Goal: Complete application form: Complete application form

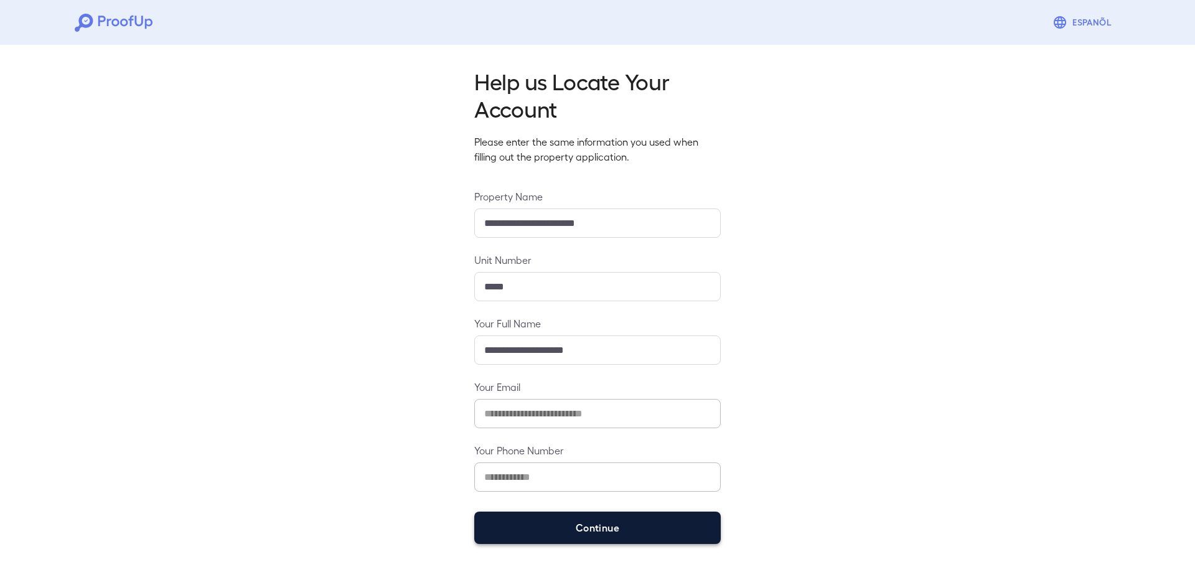
click at [525, 522] on button "Continue" at bounding box center [597, 528] width 247 height 32
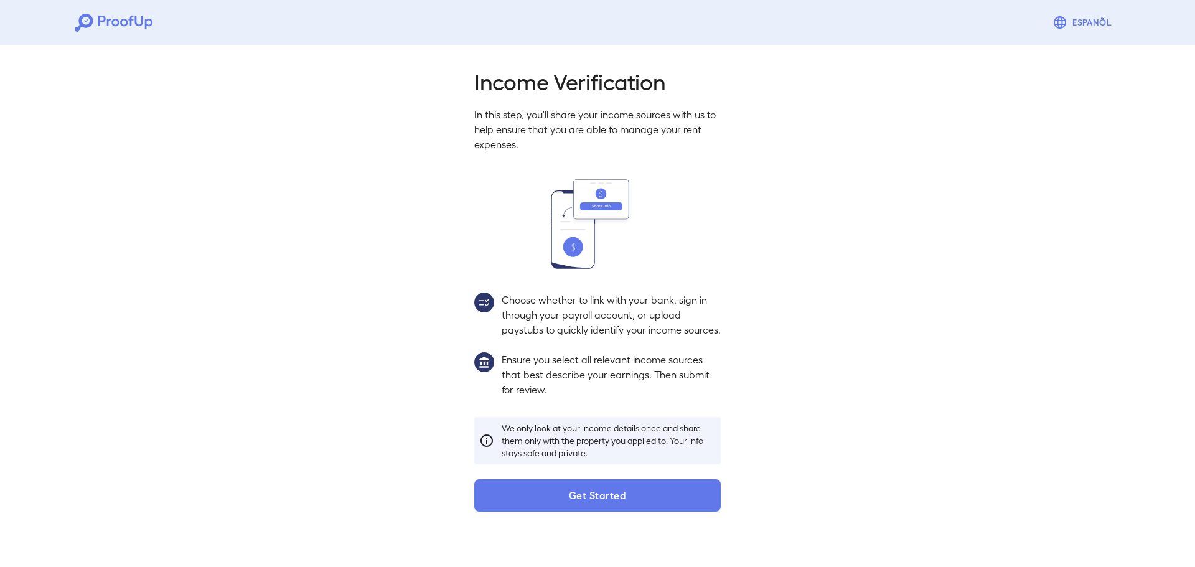
click at [586, 512] on button "Get Started" at bounding box center [597, 495] width 247 height 32
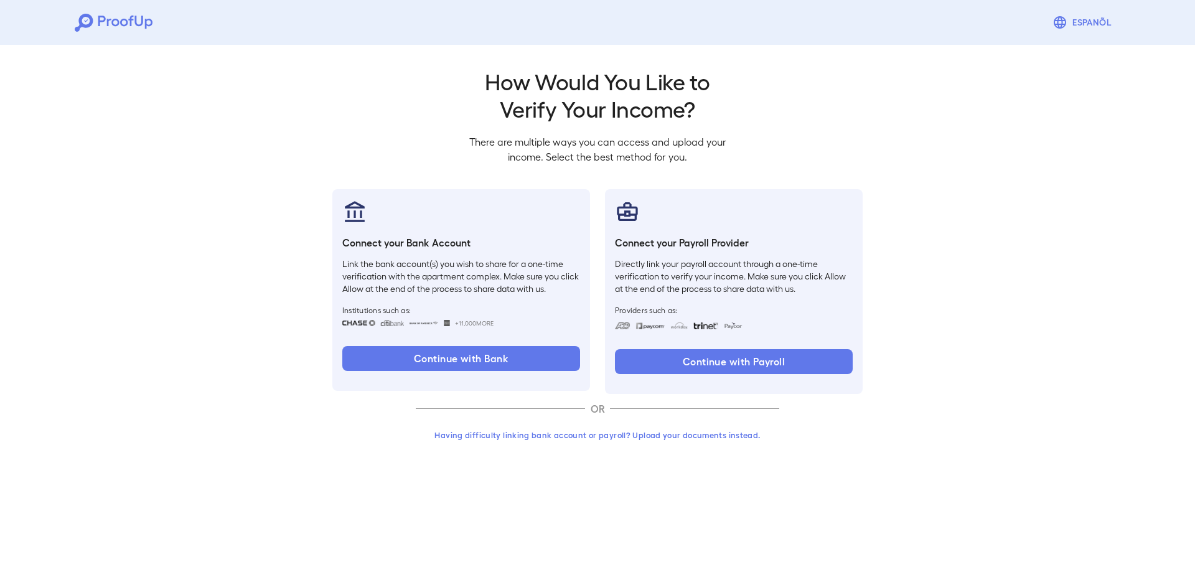
click at [679, 438] on button "Having difficulty linking bank account or payroll? Upload your documents instea…" at bounding box center [598, 435] width 364 height 22
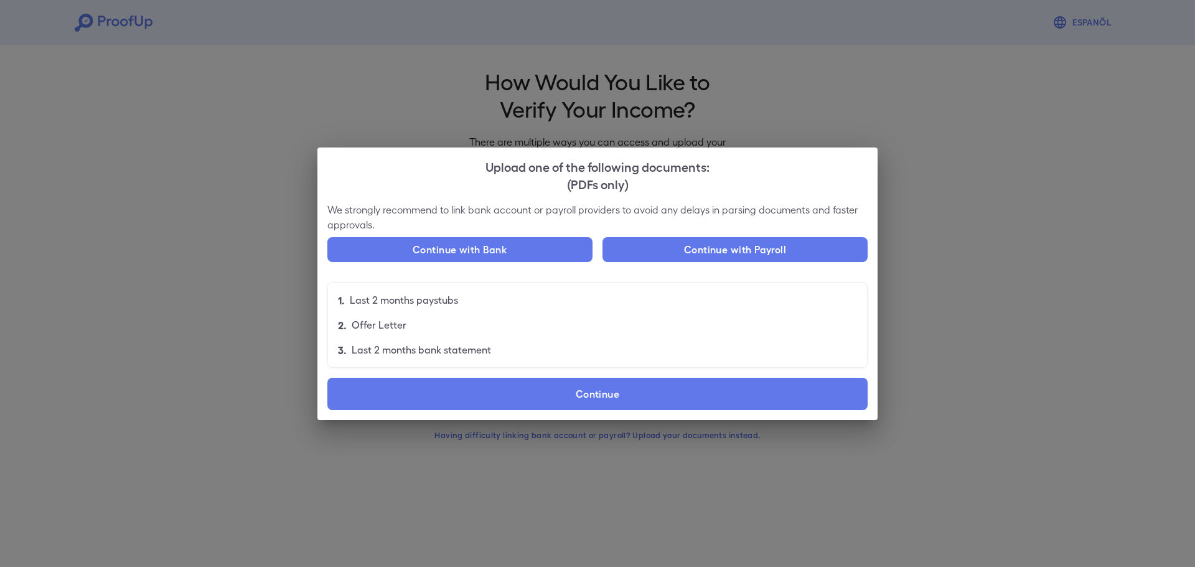
click at [494, 404] on label "Continue" at bounding box center [597, 394] width 540 height 32
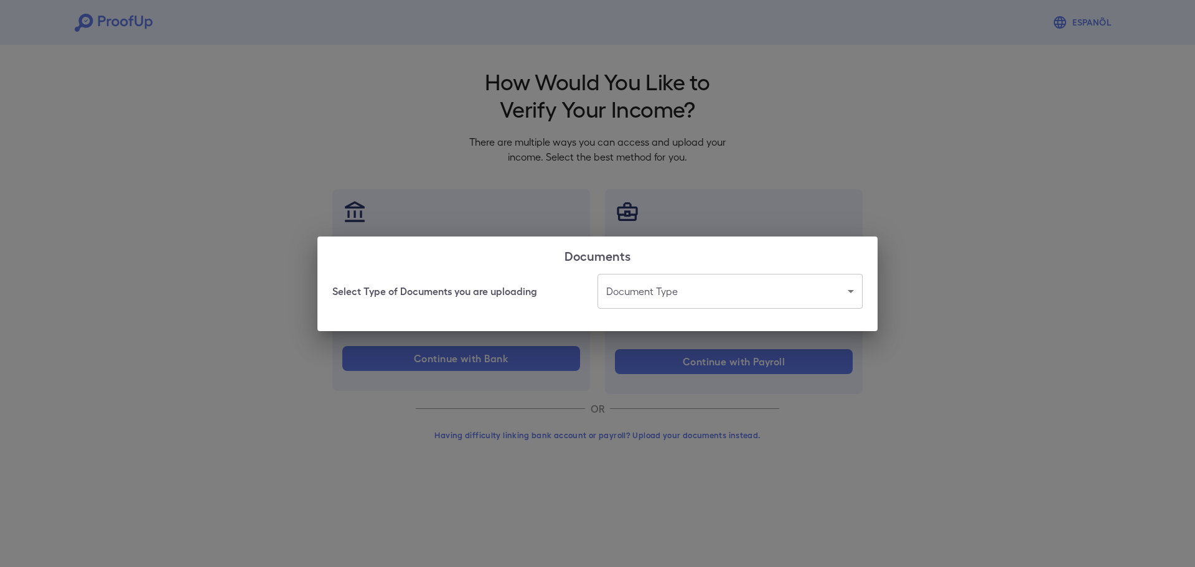
click at [700, 291] on body "Espanõl Go back How Would You Like to Verify Your Income? There are multiple wa…" at bounding box center [597, 238] width 1195 height 476
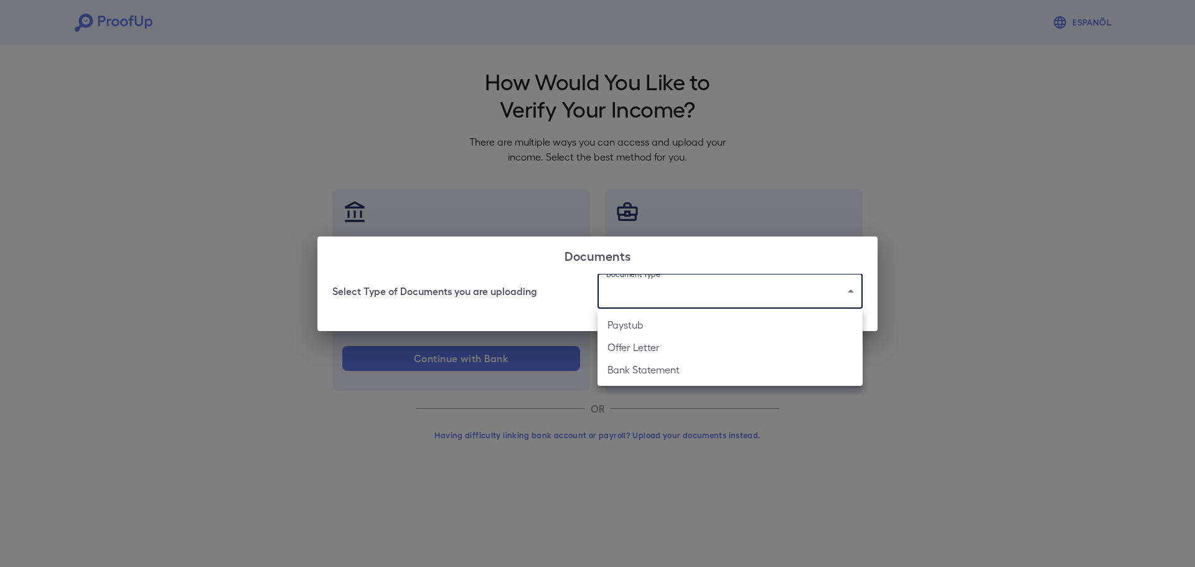
click at [654, 349] on li "Offer Letter" at bounding box center [730, 347] width 265 height 22
type input "**********"
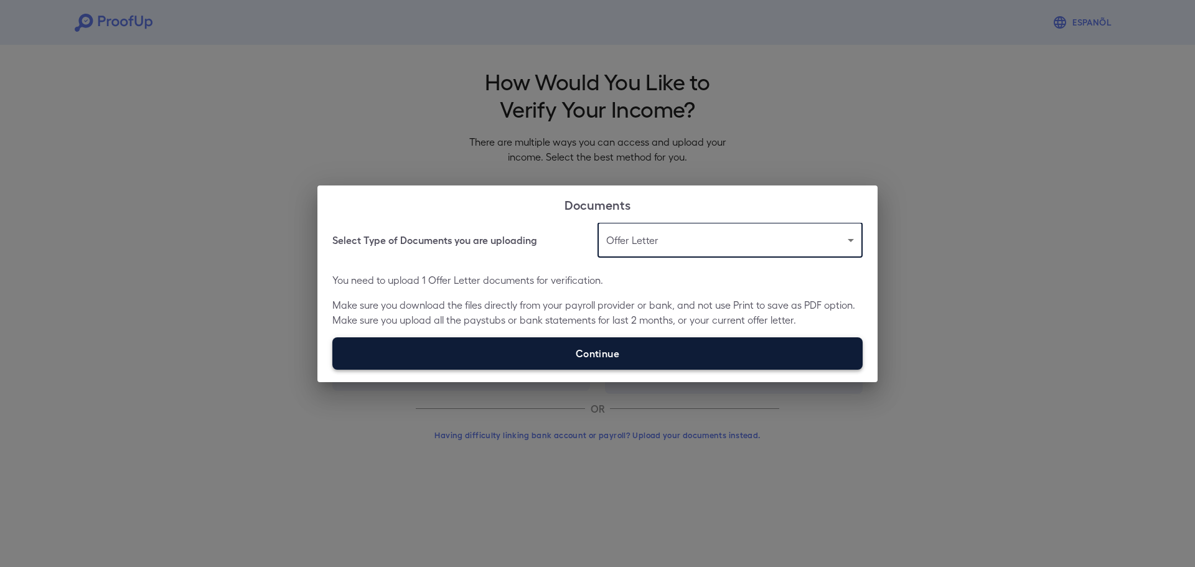
click at [565, 361] on label "Continue" at bounding box center [597, 353] width 530 height 32
click at [333, 369] on input "Continue" at bounding box center [332, 369] width 1 height 1
type input "**********"
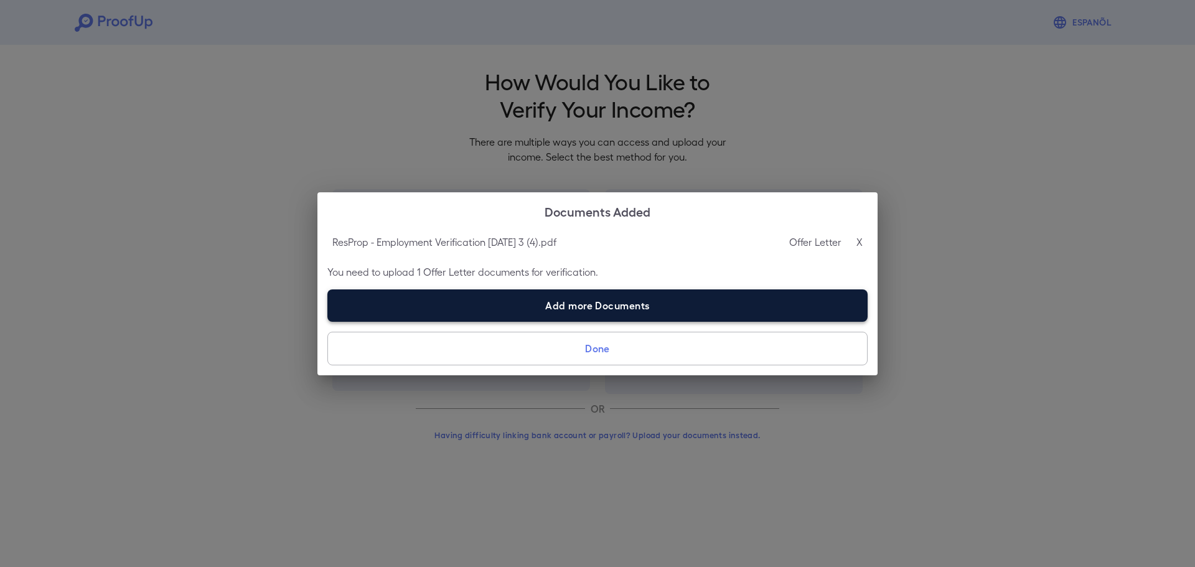
click at [502, 309] on label "Add more Documents" at bounding box center [597, 305] width 540 height 32
click at [328, 321] on input "Add more Documents" at bounding box center [327, 321] width 1 height 1
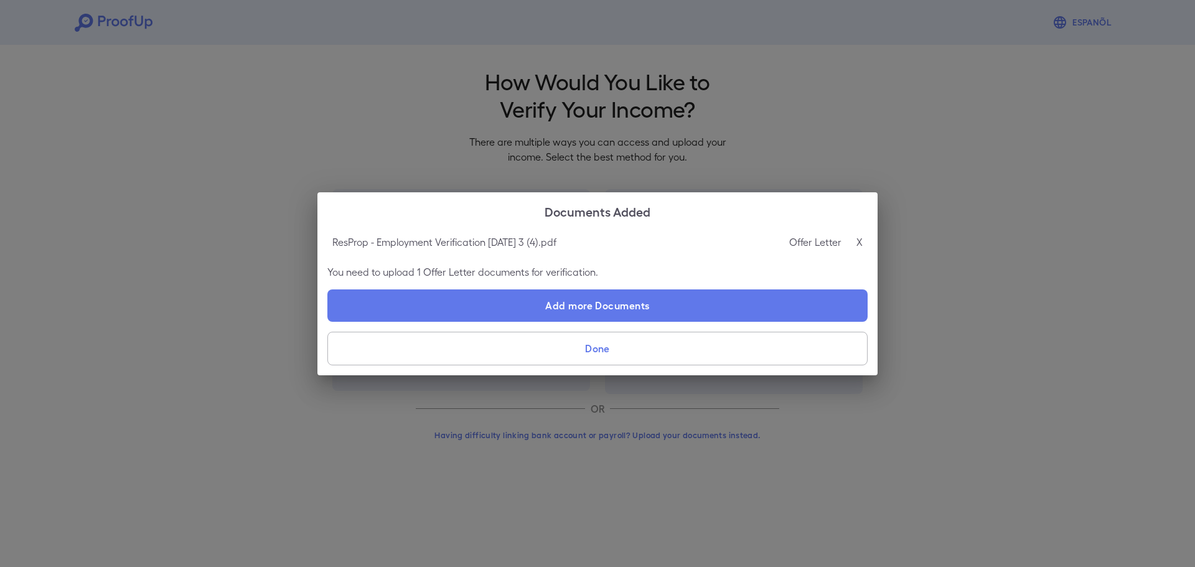
click at [548, 242] on p "ResProp - Employment Verification [DATE] 3 (4).pdf" at bounding box center [444, 242] width 224 height 15
click at [546, 248] on p "ResProp - Employment Verification [DATE] 3 (4).pdf" at bounding box center [444, 242] width 224 height 15
click at [822, 243] on p "Offer Letter" at bounding box center [815, 242] width 52 height 15
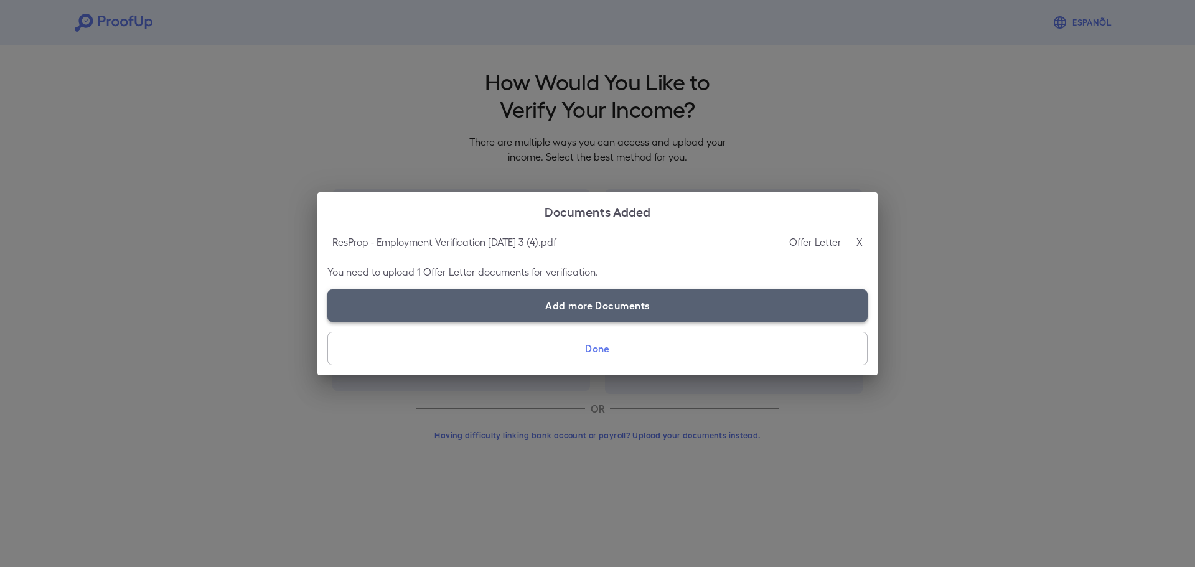
click at [550, 314] on label "Add more Documents" at bounding box center [597, 305] width 540 height 32
click at [328, 321] on input "Add more Documents" at bounding box center [327, 321] width 1 height 1
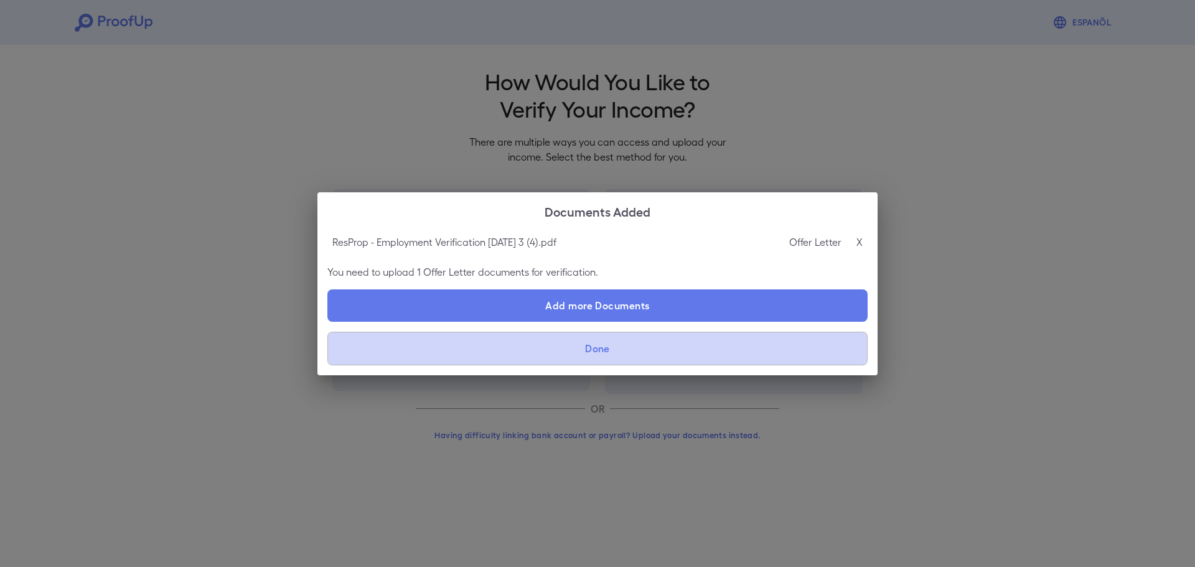
click at [639, 336] on button "Done" at bounding box center [597, 349] width 540 height 34
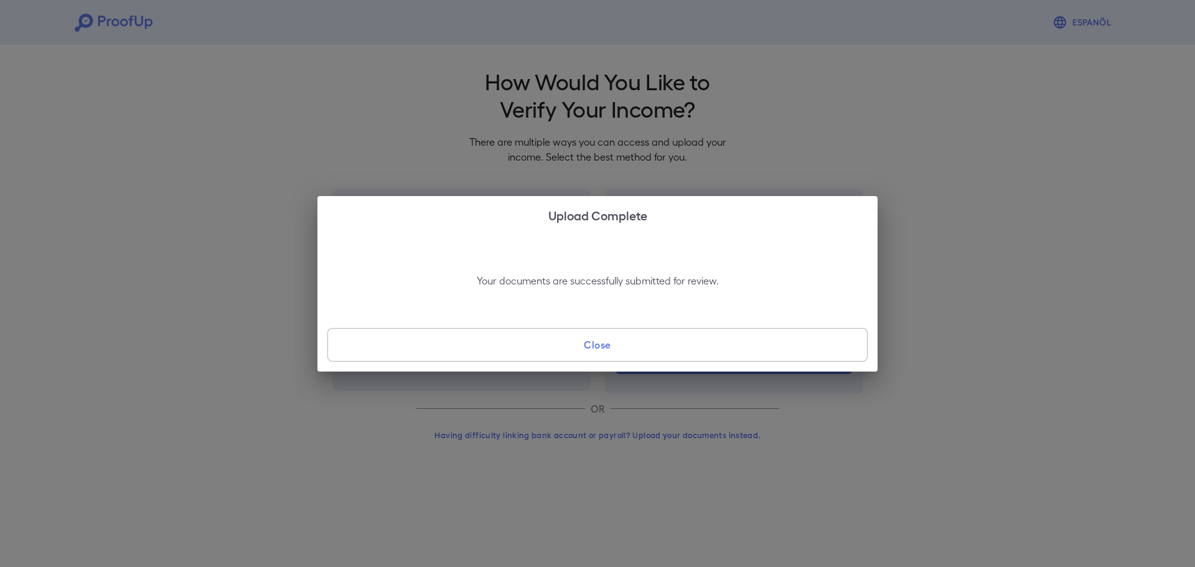
click at [626, 339] on button "Close" at bounding box center [597, 345] width 540 height 34
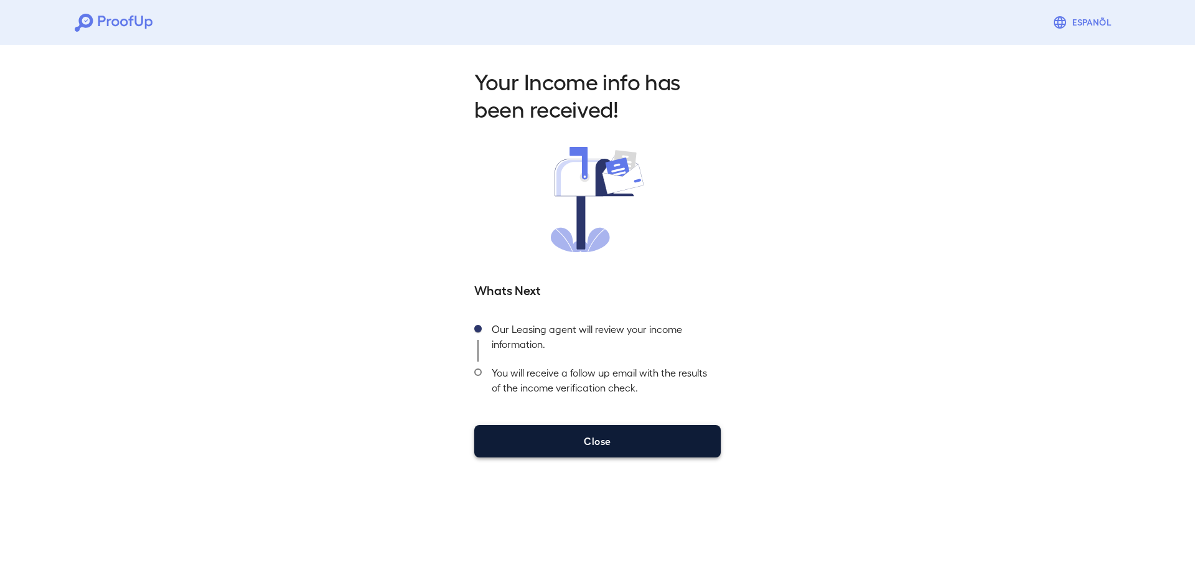
drag, startPoint x: 548, startPoint y: 449, endPoint x: 545, endPoint y: 426, distance: 23.3
click at [550, 442] on button "Close" at bounding box center [597, 441] width 247 height 32
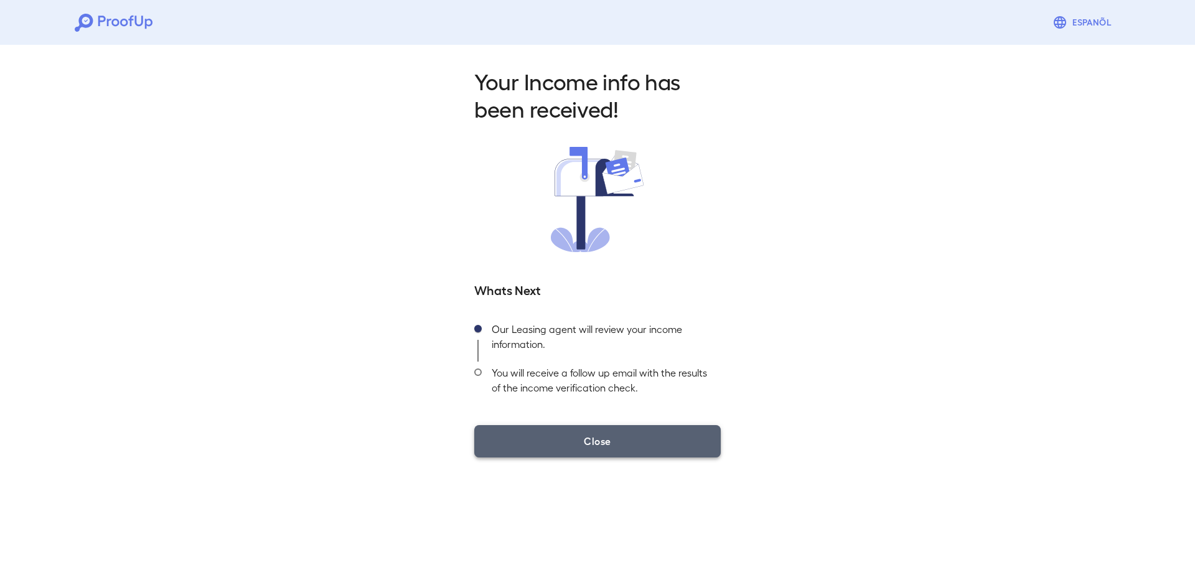
drag, startPoint x: 605, startPoint y: 452, endPoint x: 605, endPoint y: 443, distance: 8.7
click at [607, 449] on button "Close" at bounding box center [597, 441] width 247 height 32
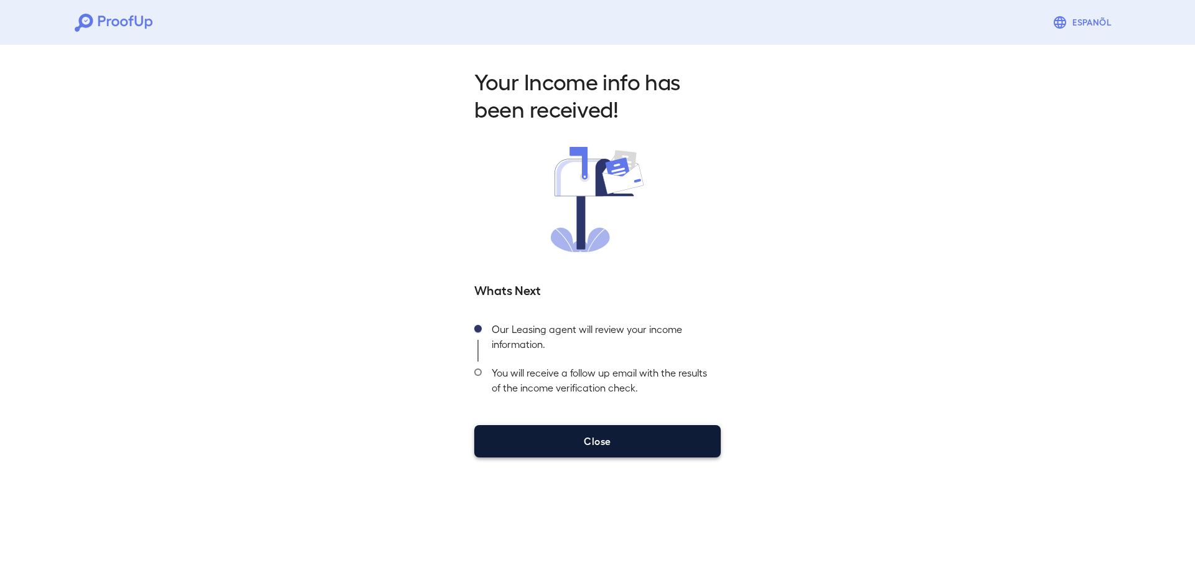
click at [663, 456] on div "Your Income info has been received! Whats Next Our Leasing agent will review yo…" at bounding box center [597, 259] width 1195 height 438
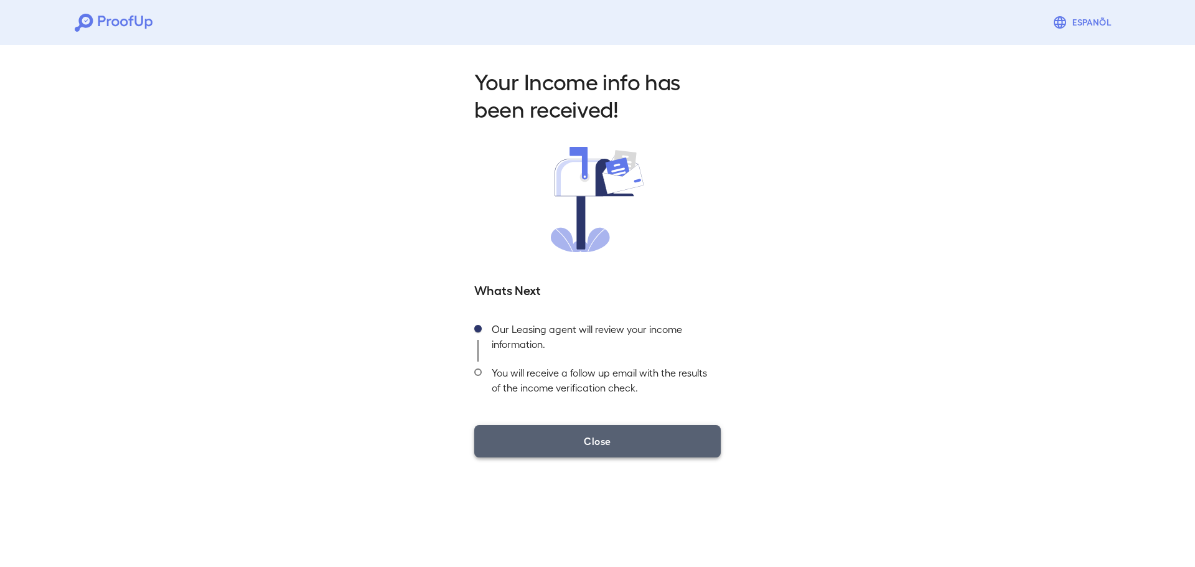
click at [625, 449] on button "Close" at bounding box center [597, 441] width 247 height 32
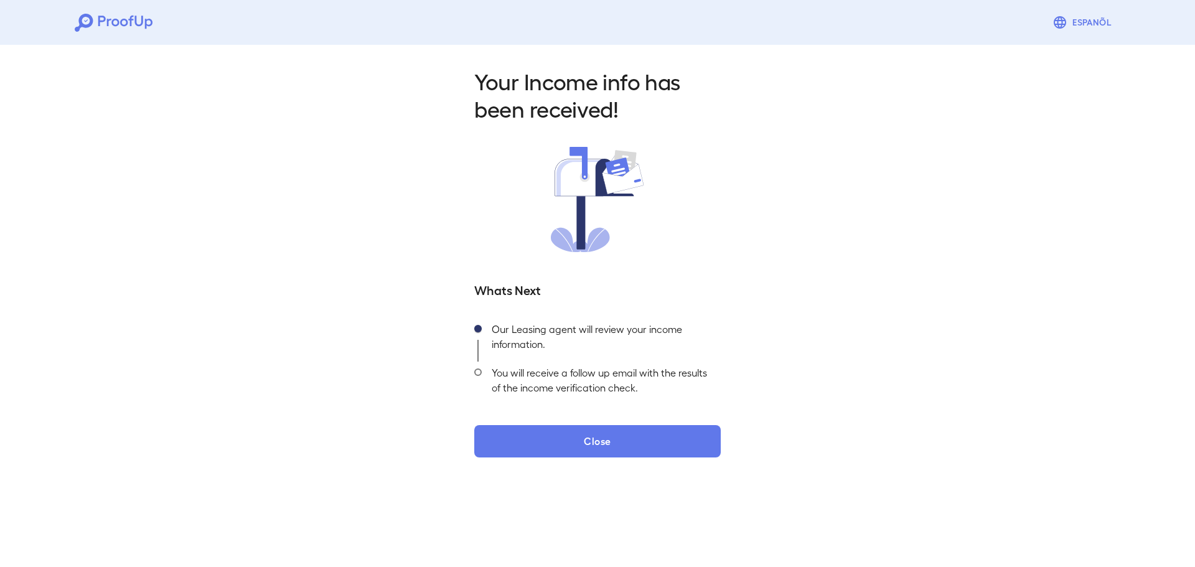
drag, startPoint x: 617, startPoint y: 448, endPoint x: 695, endPoint y: 421, distance: 82.9
click at [623, 449] on button "Close" at bounding box center [597, 441] width 247 height 32
